Goal: Information Seeking & Learning: Find specific page/section

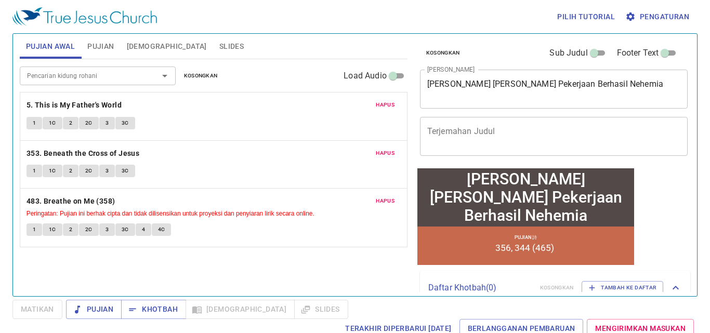
click at [389, 105] on span "Hapus" at bounding box center [385, 104] width 19 height 9
click at [389, 149] on span "Hapus" at bounding box center [385, 153] width 19 height 9
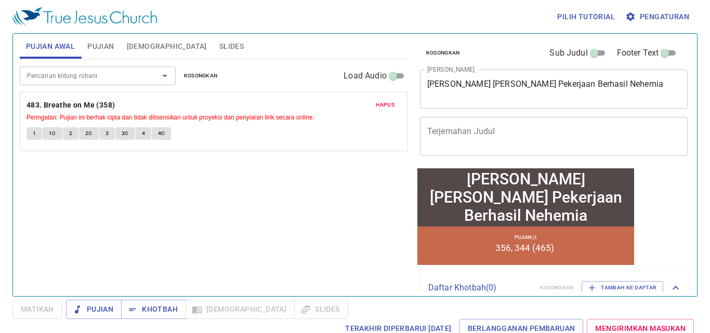
click at [389, 105] on span "Hapus" at bounding box center [385, 104] width 19 height 9
click at [389, 105] on div "Pencarian kidung rohani Pencarian kidung rohani Kosongkan Load Audio Hapus 483.…" at bounding box center [214, 173] width 388 height 228
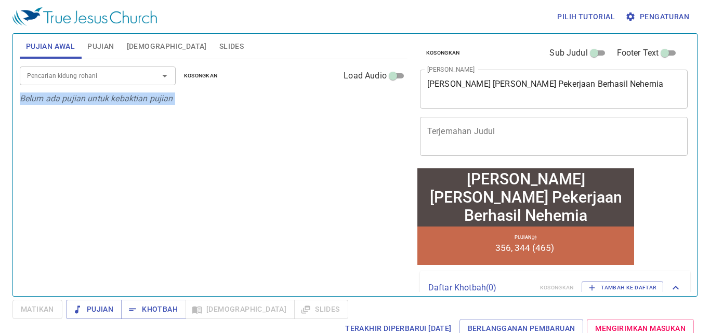
click at [389, 105] on div "Pencarian kidung rohani Pencarian kidung rohani Kosongkan Load Audio Belum ada …" at bounding box center [214, 173] width 388 height 228
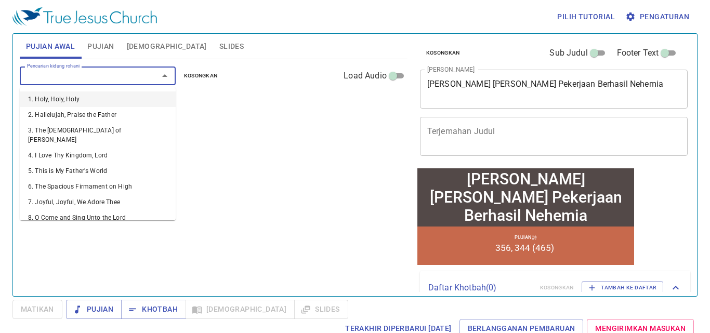
click at [73, 77] on input "Pencarian kidung rohani" at bounding box center [82, 76] width 119 height 12
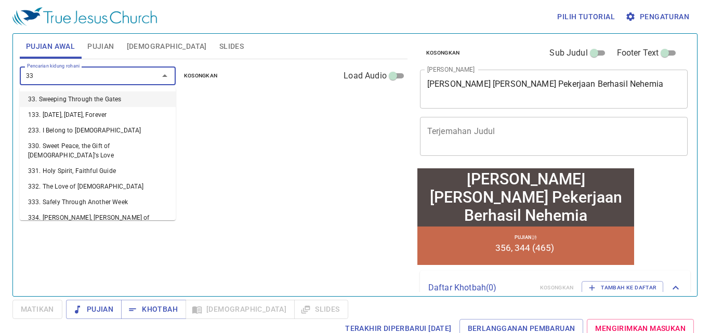
type input "333"
type input "332"
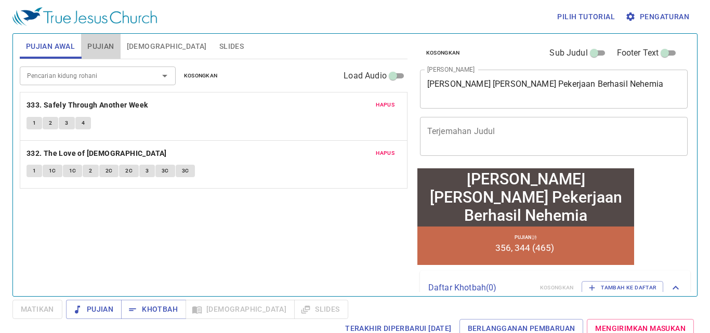
click at [92, 41] on span "Pujian" at bounding box center [100, 46] width 27 height 13
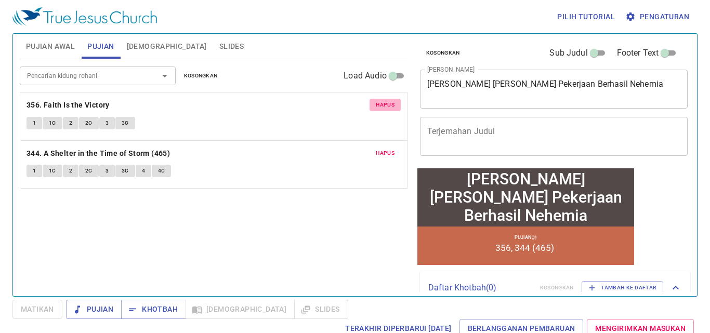
click at [394, 102] on span "Hapus" at bounding box center [385, 104] width 19 height 9
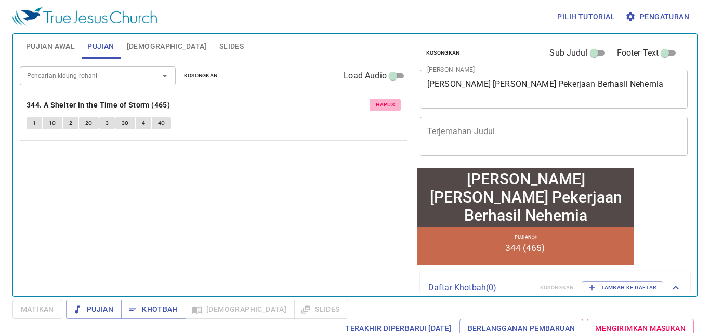
click at [394, 102] on span "Hapus" at bounding box center [385, 104] width 19 height 9
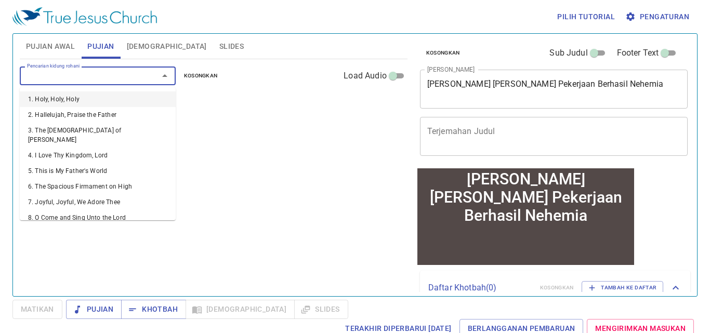
click at [135, 74] on input "Pencarian kidung rohani" at bounding box center [82, 76] width 119 height 12
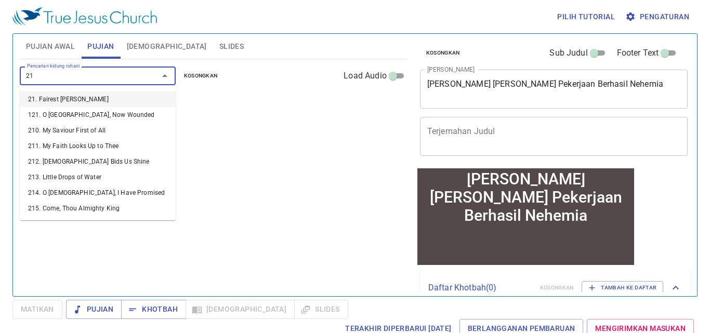
type input "217"
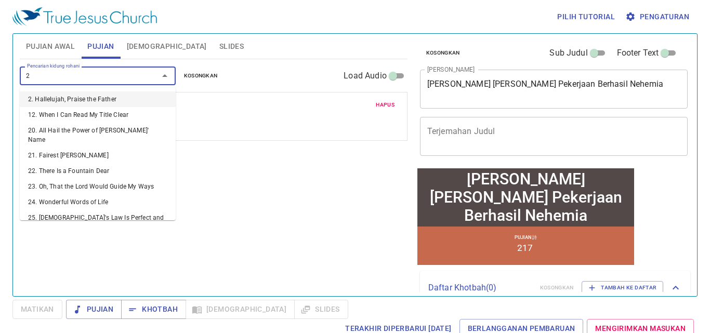
type input "25"
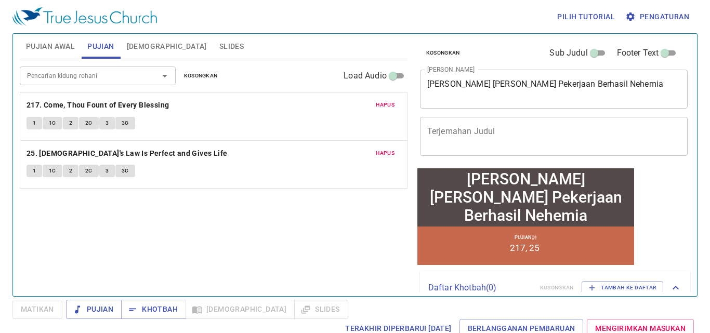
drag, startPoint x: 621, startPoint y: 79, endPoint x: 469, endPoint y: 83, distance: 152.9
click at [469, 83] on div "Iman Kepercayaan dan Pekerjaan Berhasil Nehemia x Judul Khotbah" at bounding box center [554, 89] width 268 height 39
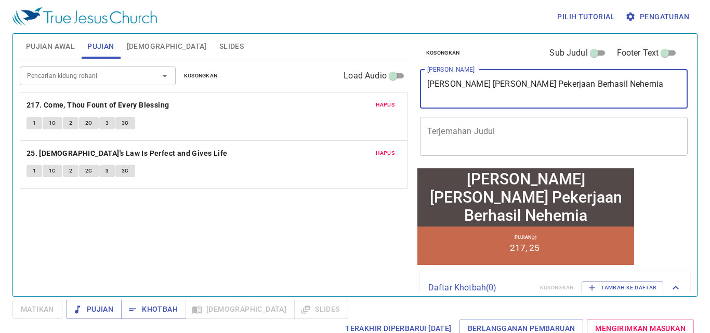
drag, startPoint x: 629, startPoint y: 84, endPoint x: 417, endPoint y: 95, distance: 211.9
click at [417, 95] on div "Kosongkan Sub Judul Footer Text Judul Khotbah Iman Kepercayaan dan Pekerjaan Be…" at bounding box center [553, 100] width 275 height 133
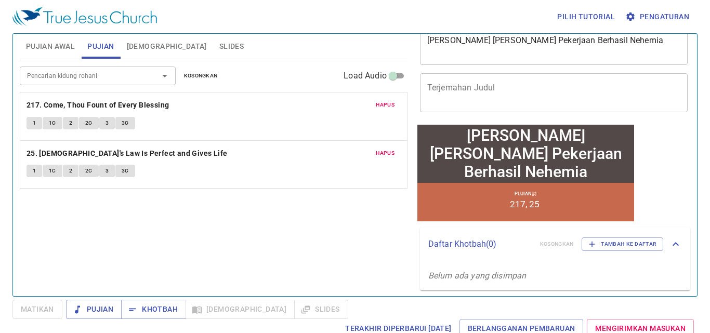
scroll to position [46, 0]
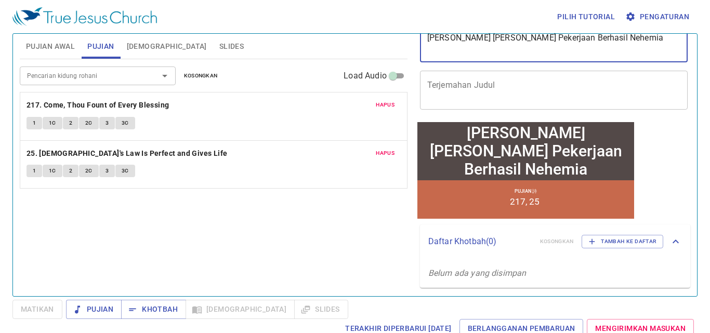
drag, startPoint x: 655, startPoint y: 42, endPoint x: 427, endPoint y: 41, distance: 228.3
click at [427, 41] on textarea "Iman Kepercayaan dan Pekerjaan Berhasil Nehemia" at bounding box center [554, 43] width 254 height 20
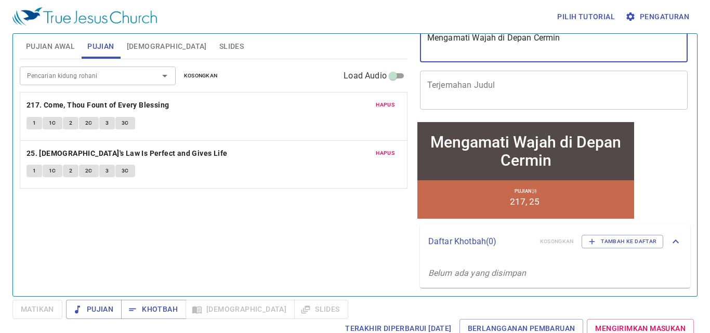
type textarea "Mengamati Wajah di Depan Cermin"
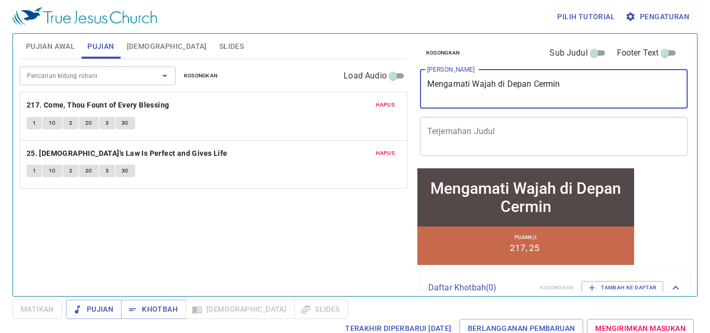
scroll to position [46, 0]
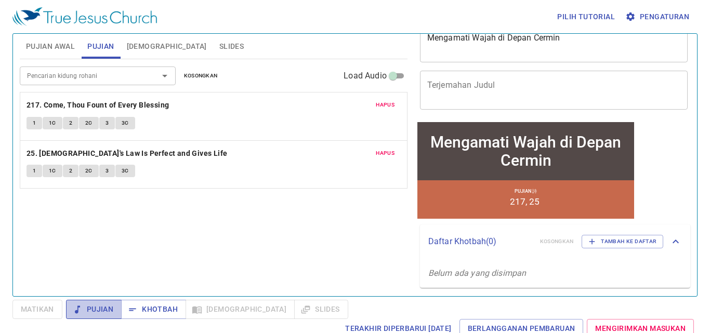
click at [76, 309] on icon "button" at bounding box center [77, 310] width 10 height 10
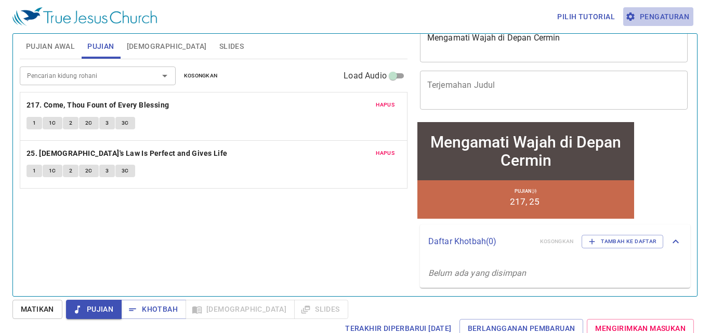
click at [646, 18] on span "Pengaturan" at bounding box center [659, 16] width 62 height 13
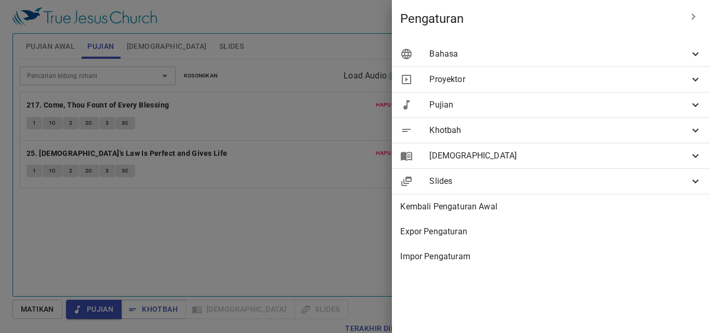
click at [618, 61] on div "Bahasa" at bounding box center [551, 54] width 318 height 25
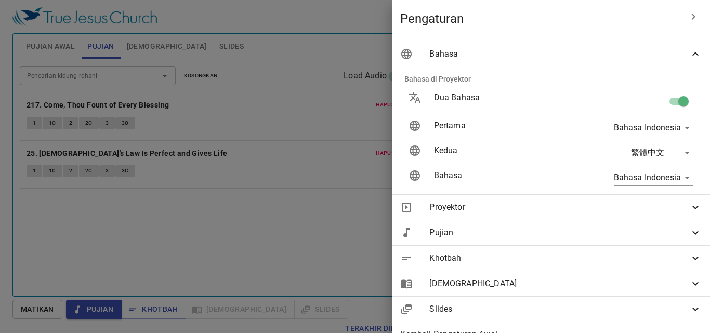
click at [681, 96] on input "checkbox" at bounding box center [683, 104] width 59 height 20
checkbox input "false"
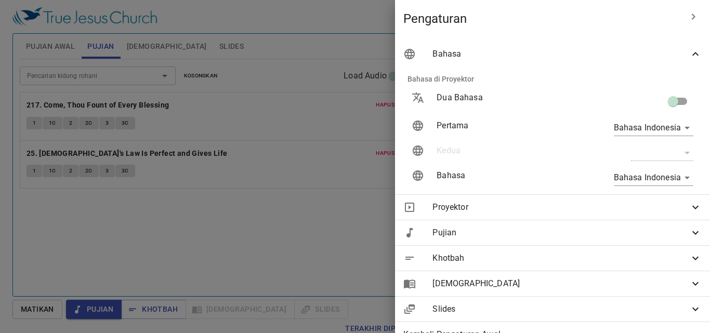
scroll to position [0, 0]
click at [314, 178] on div at bounding box center [355, 166] width 710 height 333
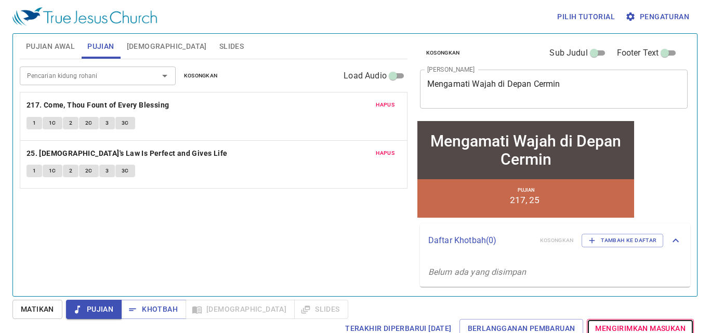
click at [592, 319] on link "Mengirimkan Masukan" at bounding box center [640, 328] width 107 height 19
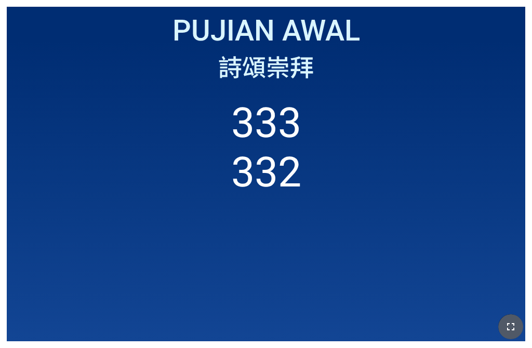
click at [415, 316] on button "button" at bounding box center [511, 327] width 25 height 25
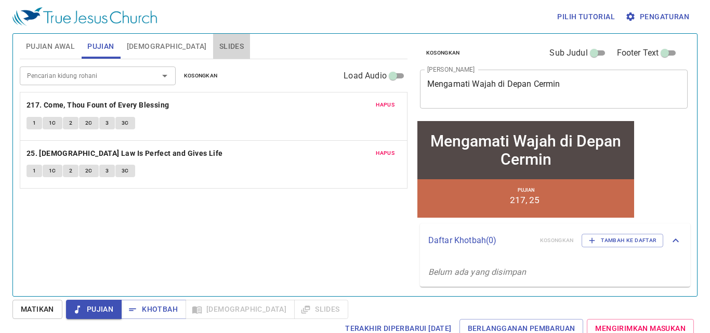
click at [219, 47] on span "Slides" at bounding box center [231, 46] width 24 height 13
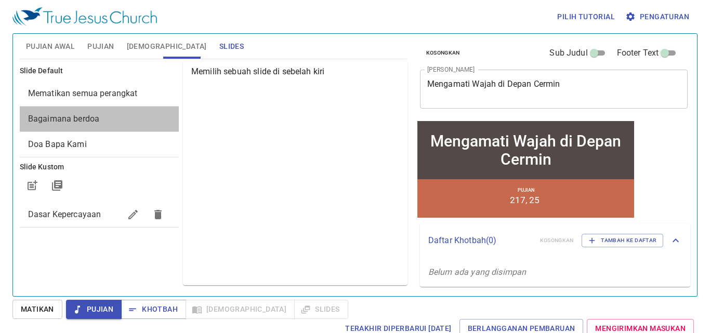
click at [114, 119] on span "Bagaimana berdoa" at bounding box center [99, 119] width 142 height 12
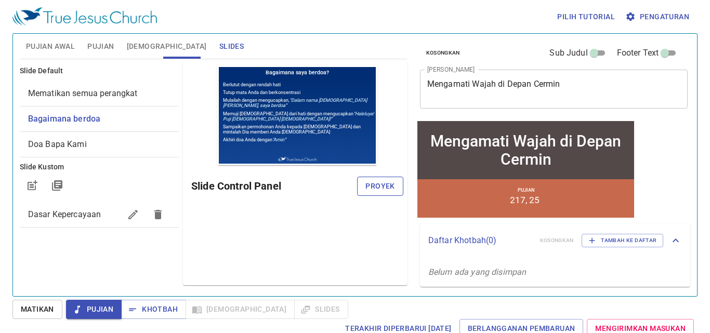
click at [379, 187] on span "Proyek" at bounding box center [380, 186] width 29 height 13
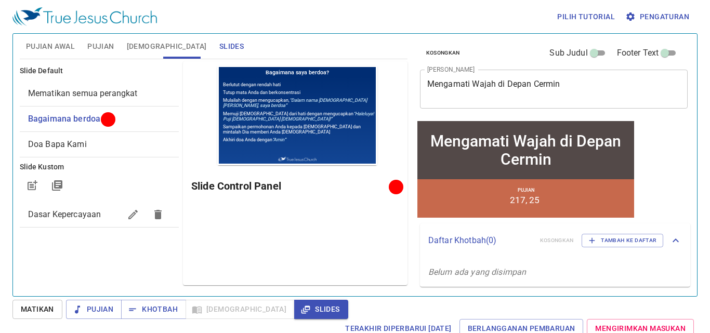
drag, startPoint x: 192, startPoint y: 332, endPoint x: 139, endPoint y: 301, distance: 61.1
click at [139, 301] on button "Khotbah" at bounding box center [153, 309] width 65 height 19
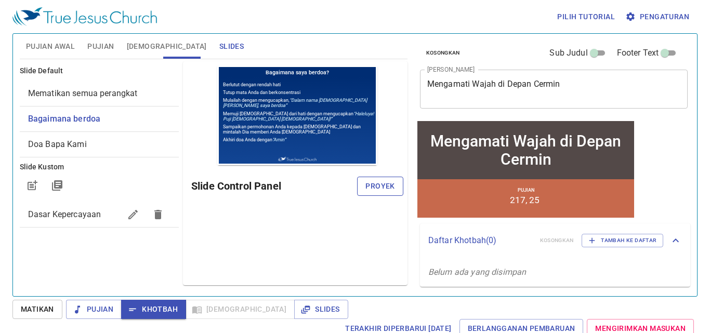
click at [375, 181] on span "Proyek" at bounding box center [380, 186] width 29 height 13
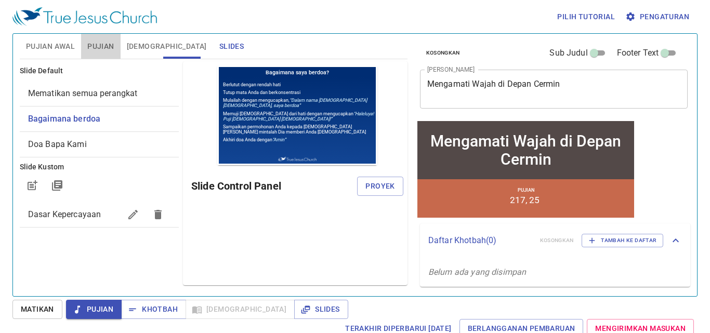
click at [109, 41] on span "Pujian" at bounding box center [100, 46] width 27 height 13
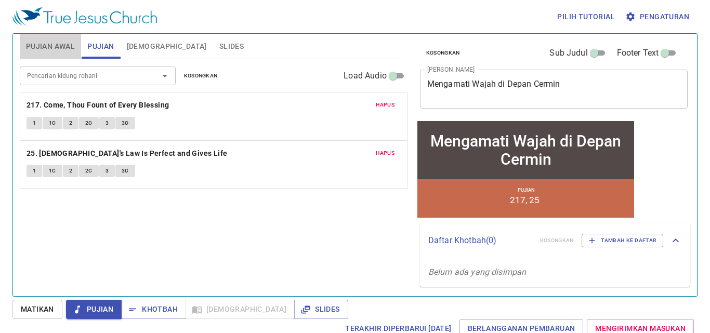
click at [54, 37] on button "Pujian Awal" at bounding box center [50, 46] width 61 height 25
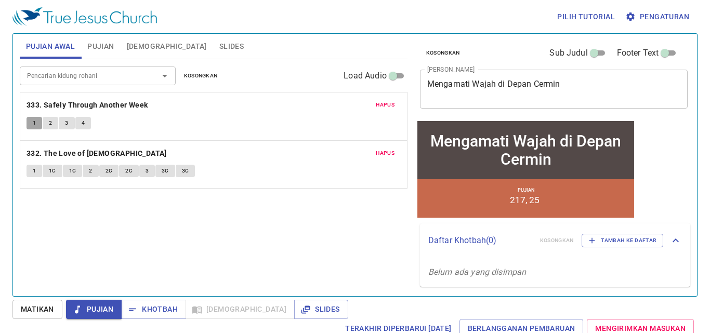
click at [36, 124] on span "1" at bounding box center [34, 123] width 3 height 9
click at [48, 128] on button "2" at bounding box center [51, 123] width 16 height 12
click at [67, 124] on span "3" at bounding box center [66, 123] width 3 height 9
click at [85, 119] on button "4" at bounding box center [83, 123] width 16 height 12
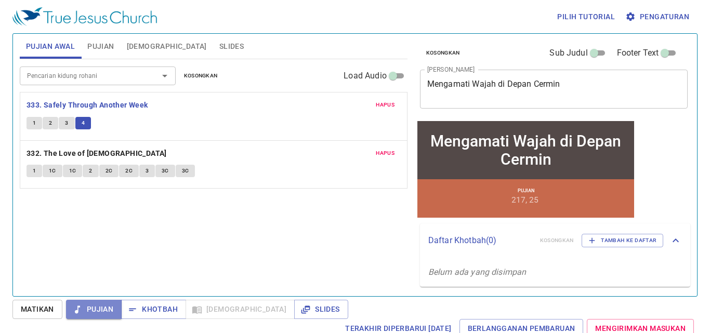
click at [95, 309] on span "Pujian" at bounding box center [93, 309] width 39 height 13
click at [29, 167] on button "1" at bounding box center [35, 171] width 16 height 12
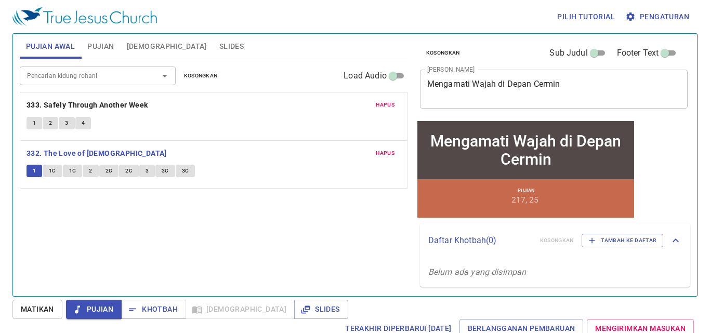
click at [49, 167] on span "1C" at bounding box center [52, 170] width 7 height 9
click at [72, 168] on span "1C" at bounding box center [72, 170] width 7 height 9
click at [94, 174] on button "2" at bounding box center [91, 171] width 16 height 12
click at [107, 171] on span "2C" at bounding box center [109, 170] width 7 height 9
click at [125, 170] on span "2C" at bounding box center [128, 170] width 7 height 9
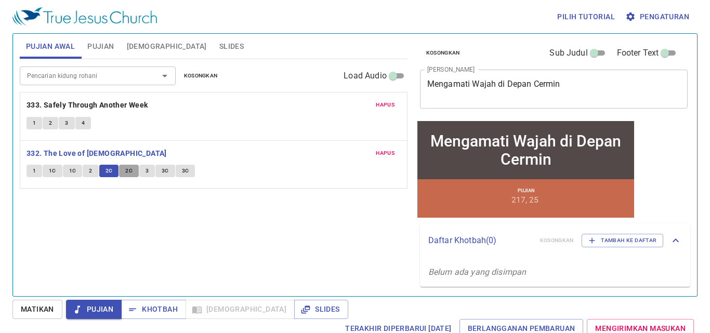
click at [125, 170] on span "2C" at bounding box center [128, 170] width 7 height 9
click at [141, 166] on button "3" at bounding box center [147, 171] width 16 height 12
click at [165, 175] on span "3C" at bounding box center [165, 170] width 7 height 9
click at [189, 172] on button "3C" at bounding box center [186, 171] width 20 height 12
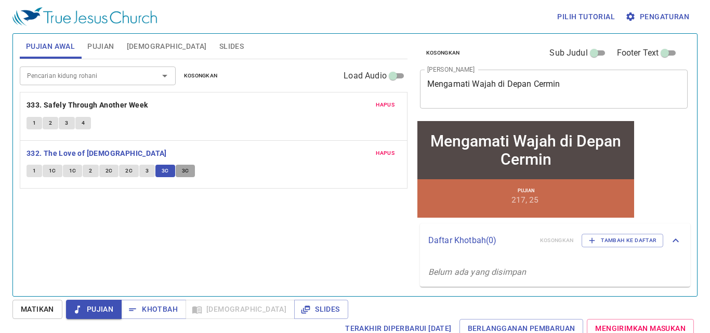
click at [189, 172] on button "3C" at bounding box center [186, 171] width 20 height 12
click at [110, 303] on button "Pujian" at bounding box center [94, 309] width 56 height 19
click at [155, 307] on span "Khotbah" at bounding box center [153, 309] width 48 height 13
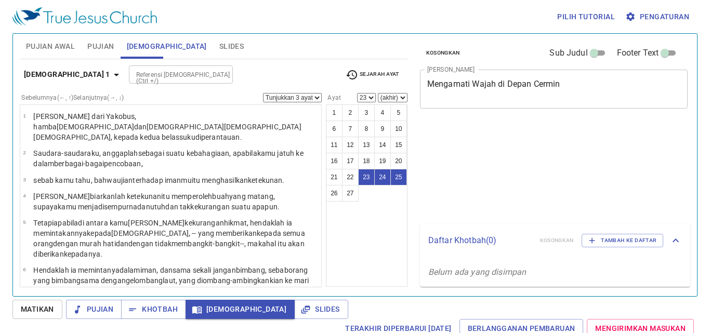
select select "3"
select select "23"
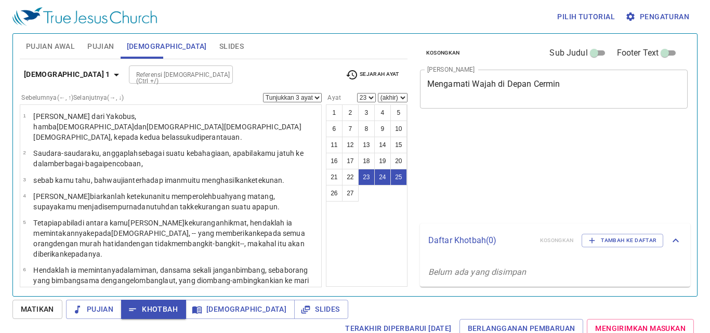
select select "3"
select select "23"
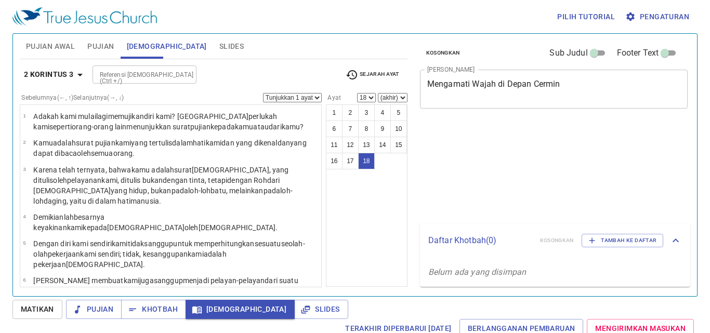
select select "18"
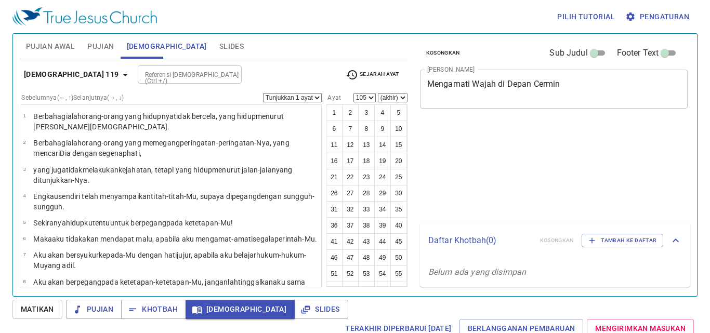
select select "105"
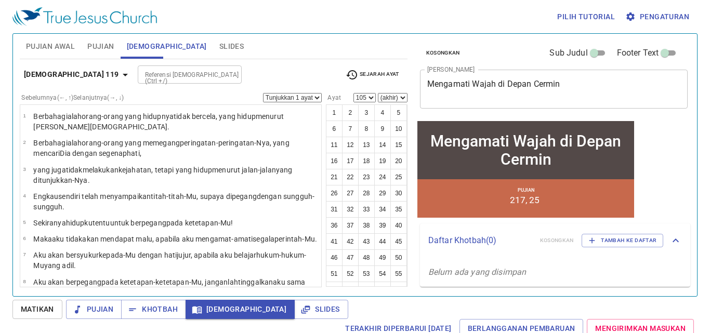
scroll to position [2409, 0]
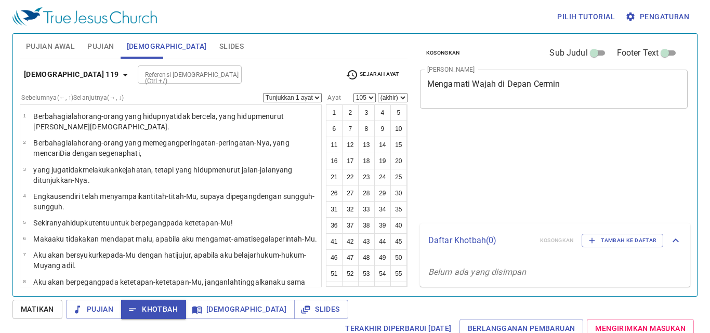
select select "105"
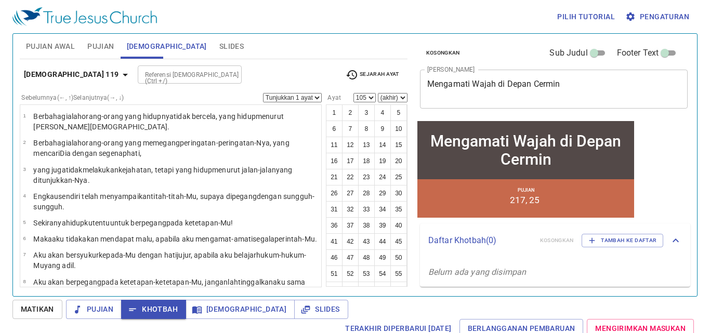
scroll to position [2409, 0]
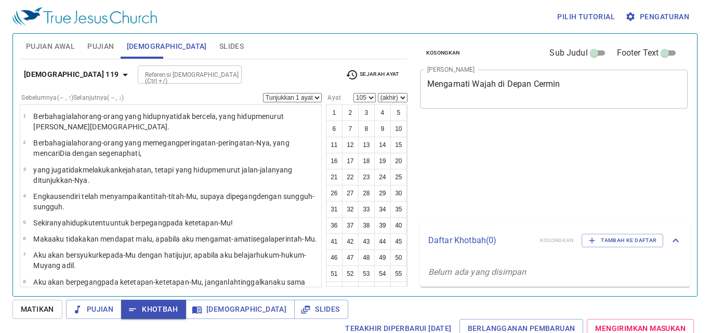
select select "105"
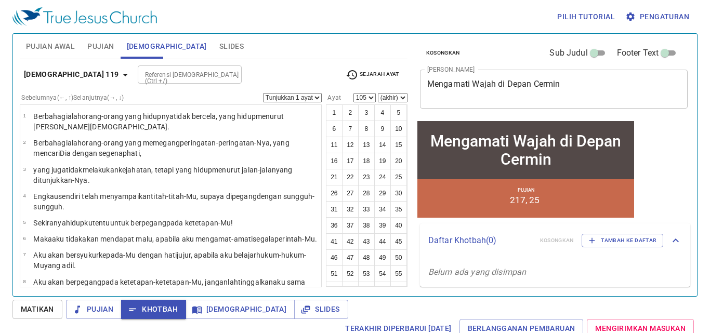
scroll to position [2409, 0]
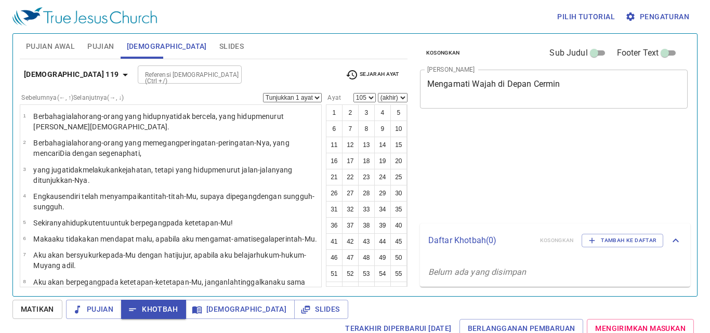
select select "105"
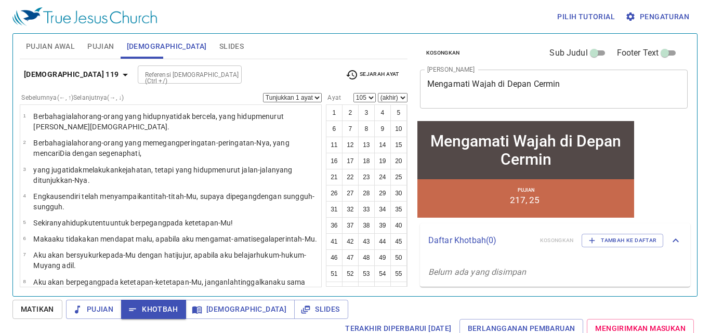
scroll to position [2409, 0]
